Goal: Navigation & Orientation: Find specific page/section

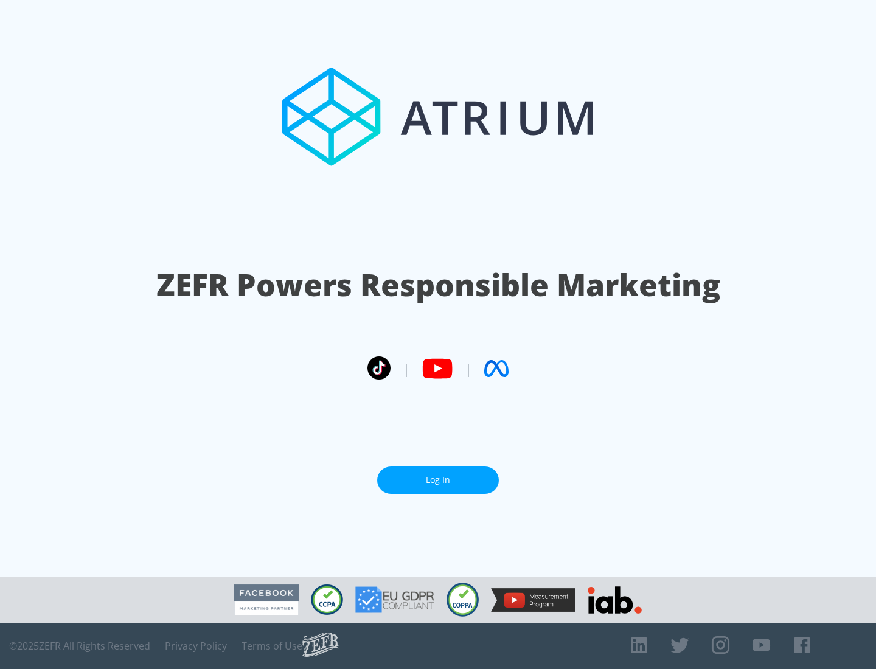
click at [438, 475] on link "Log In" at bounding box center [438, 480] width 122 height 27
